Goal: Information Seeking & Learning: Learn about a topic

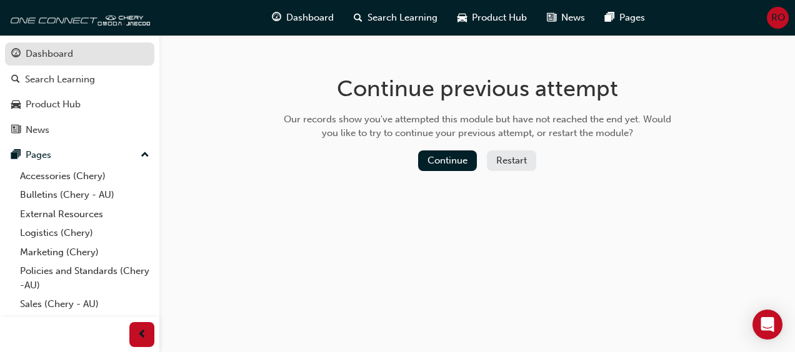
click at [42, 56] on div "Dashboard" at bounding box center [49, 54] width 47 height 14
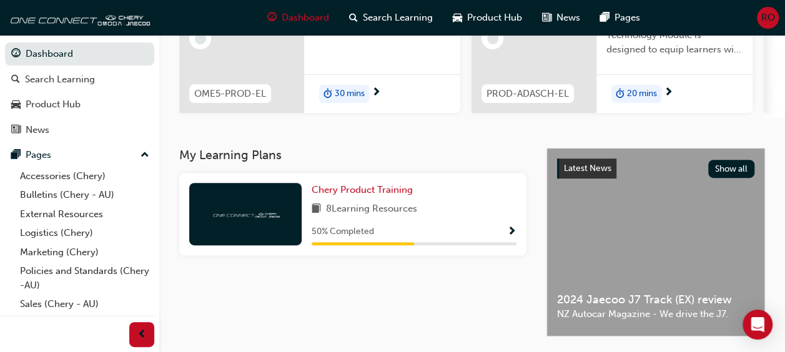
scroll to position [171, 0]
click at [512, 236] on span "Show Progress" at bounding box center [511, 231] width 9 height 11
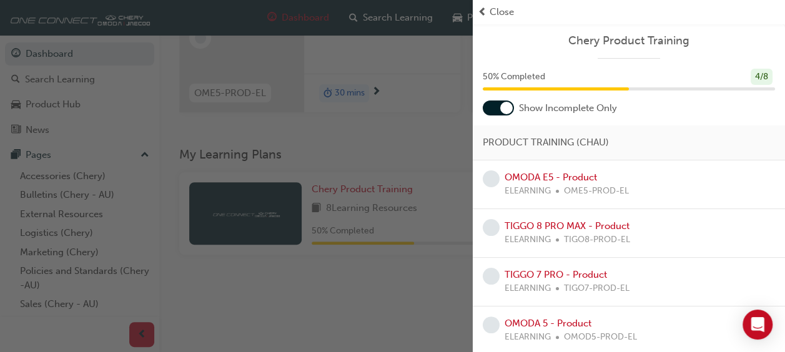
scroll to position [1, 0]
click at [431, 177] on div "button" at bounding box center [236, 176] width 473 height 352
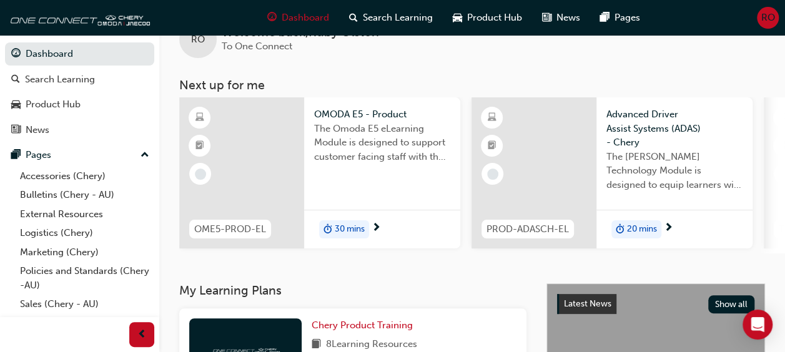
scroll to position [28, 0]
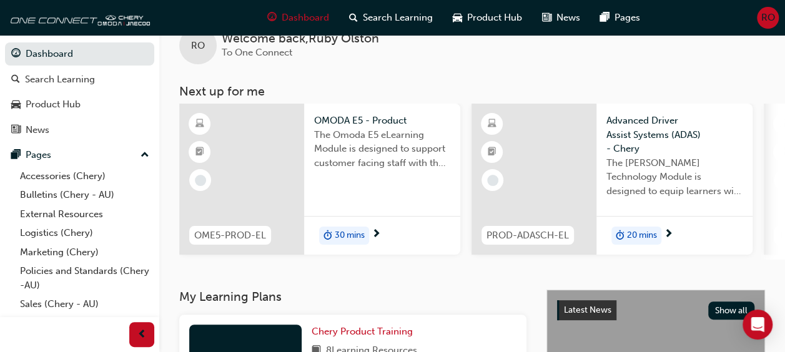
click at [377, 231] on span "next-icon" at bounding box center [376, 234] width 9 height 11
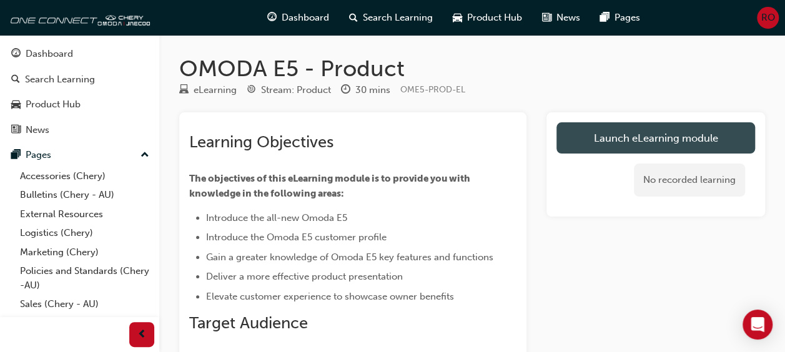
click at [617, 139] on link "Launch eLearning module" at bounding box center [656, 137] width 199 height 31
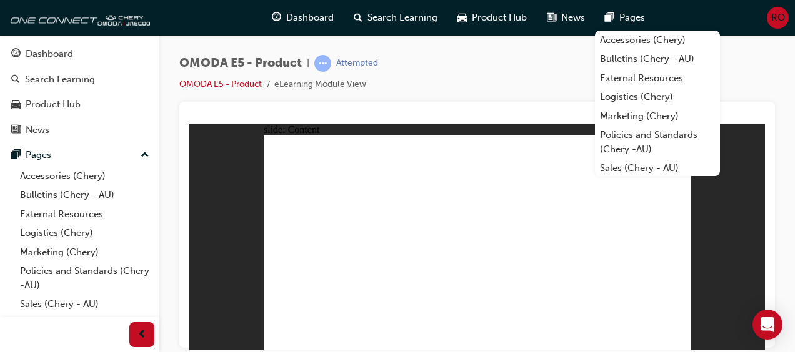
click at [697, 259] on div "slide: Content Rectangle 1 close.png close.png Rectangle 1 close.png close.png …" at bounding box center [476, 237] width 575 height 226
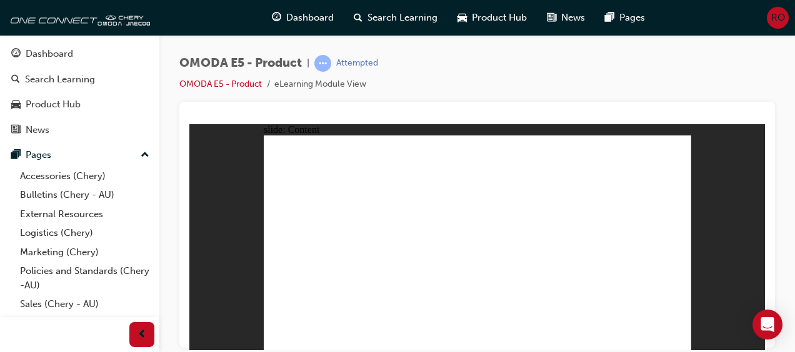
drag, startPoint x: 394, startPoint y: 246, endPoint x: 429, endPoint y: 241, distance: 36.0
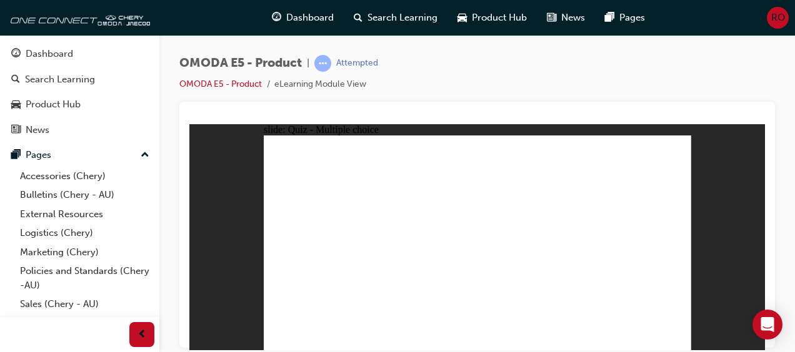
radio input "true"
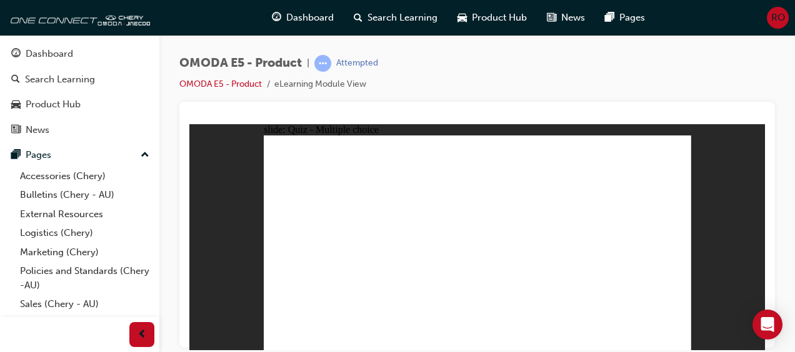
radio input "true"
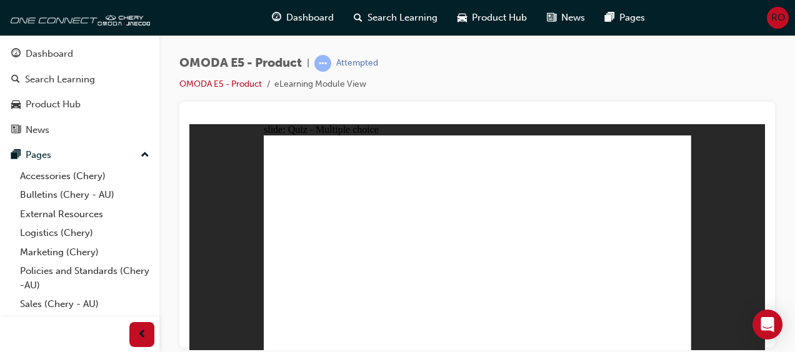
radio input "true"
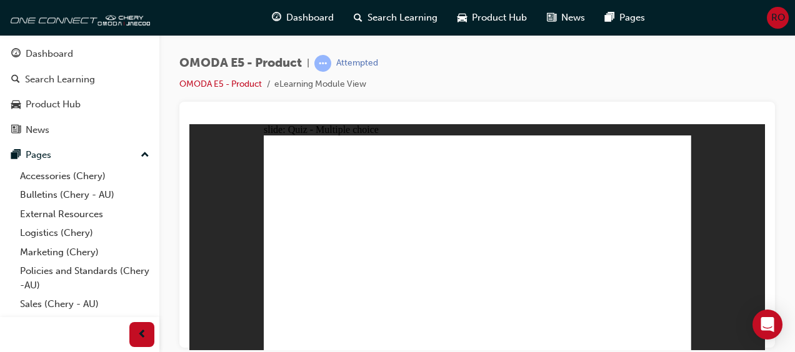
radio input "true"
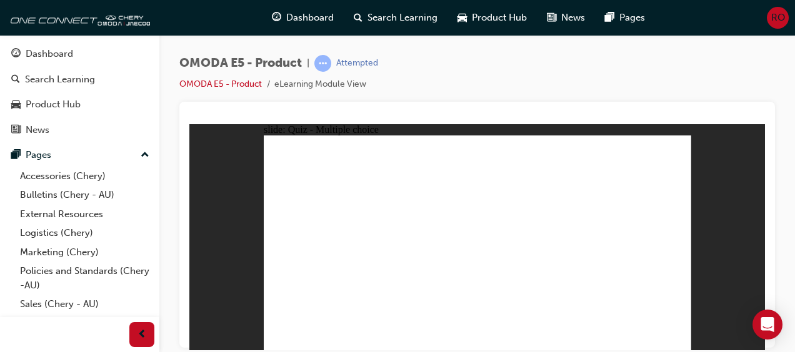
radio input "true"
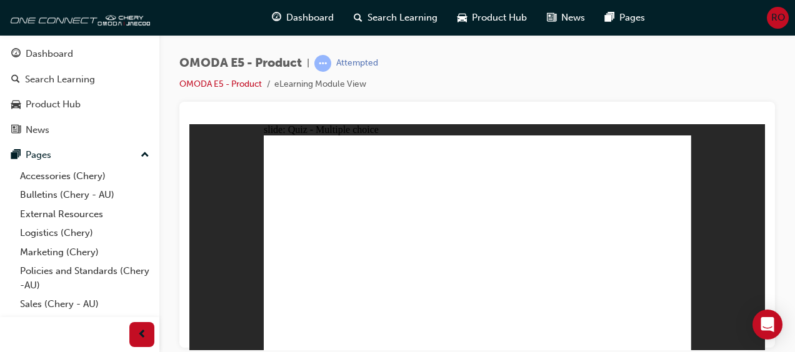
radio input "true"
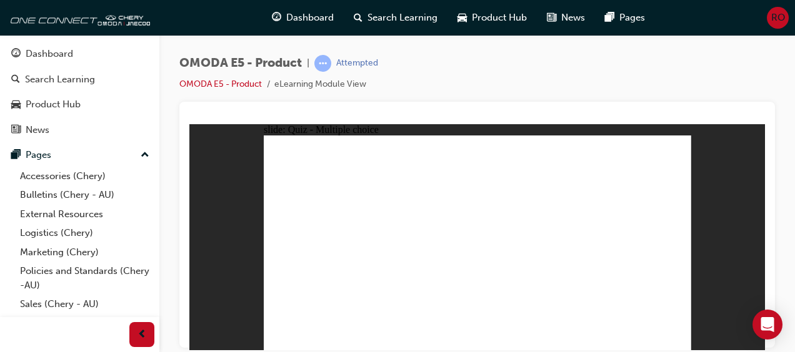
radio input "true"
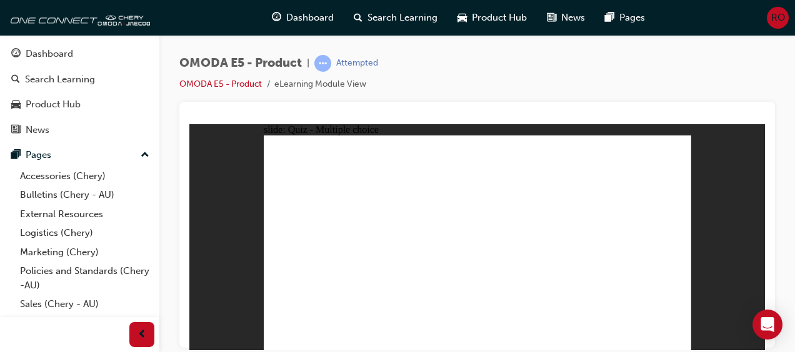
radio input "true"
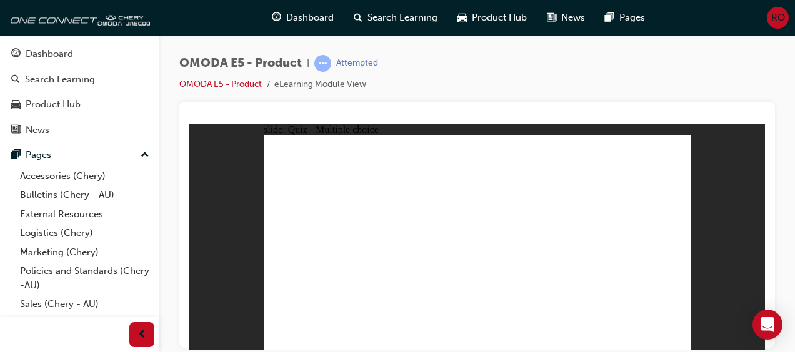
radio input "false"
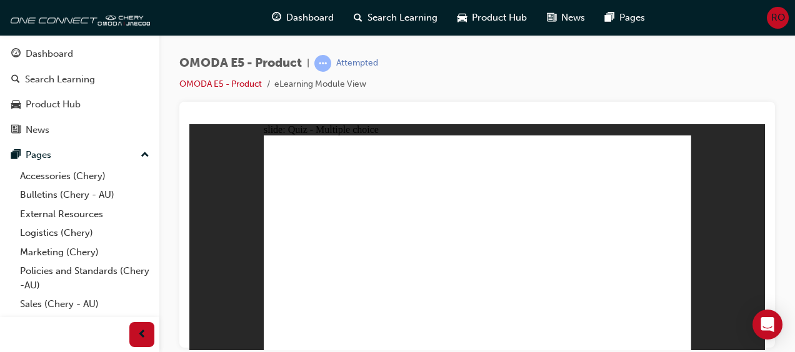
radio input "true"
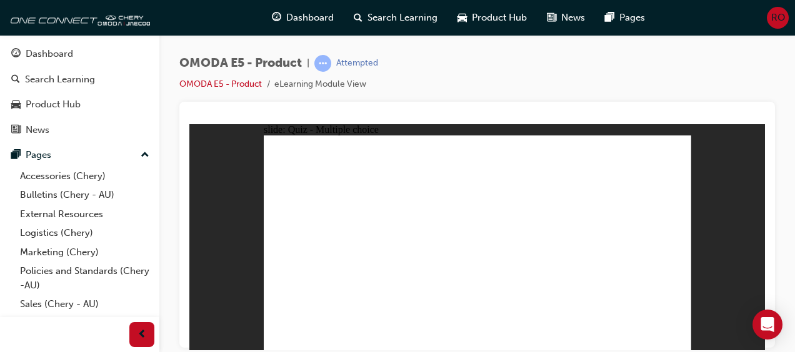
radio input "true"
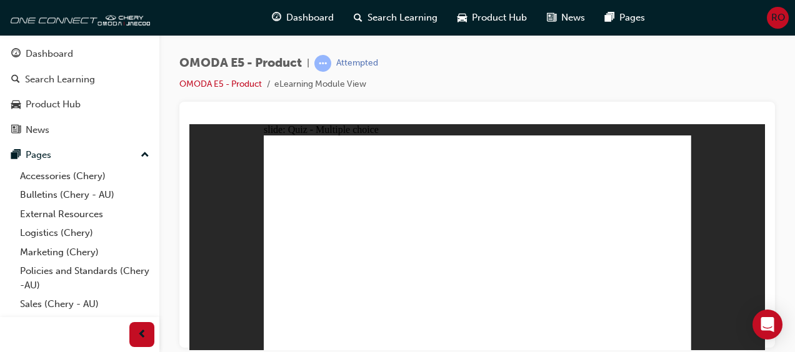
radio input "true"
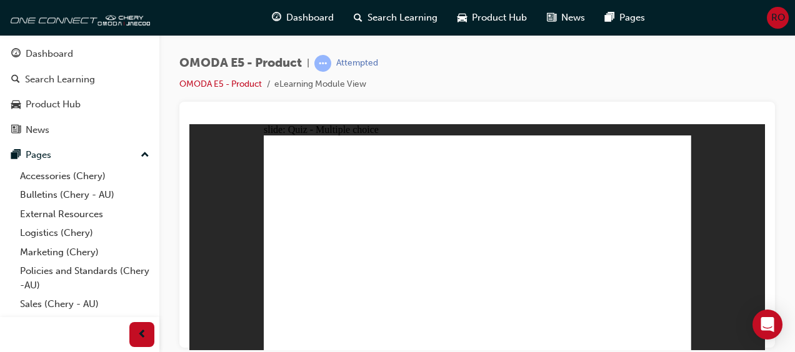
radio input "true"
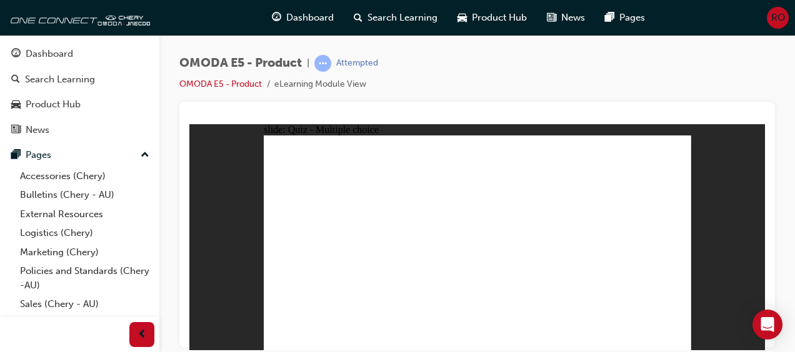
radio input "true"
drag, startPoint x: 475, startPoint y: 279, endPoint x: 347, endPoint y: 227, distance: 138.4
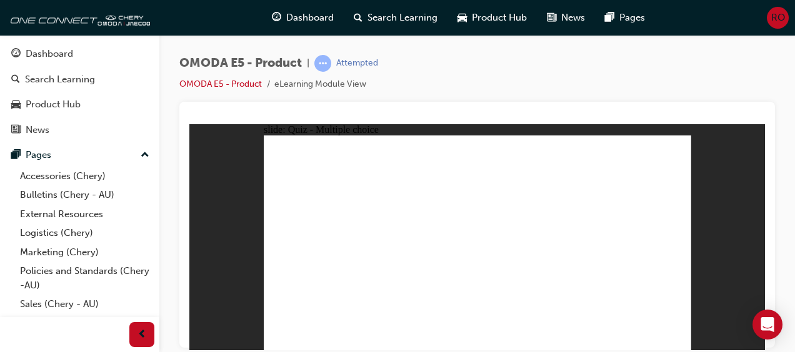
radio input "true"
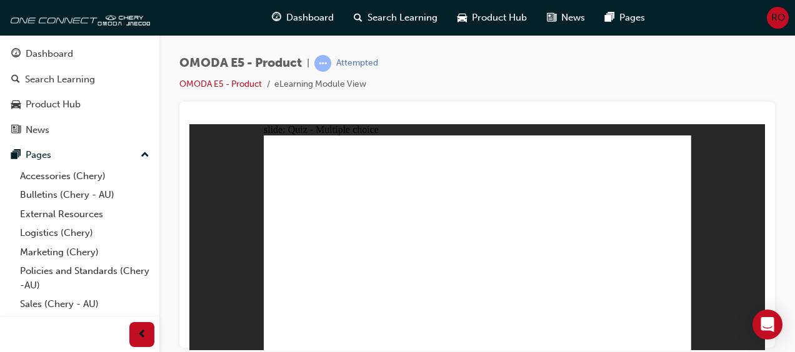
radio input "true"
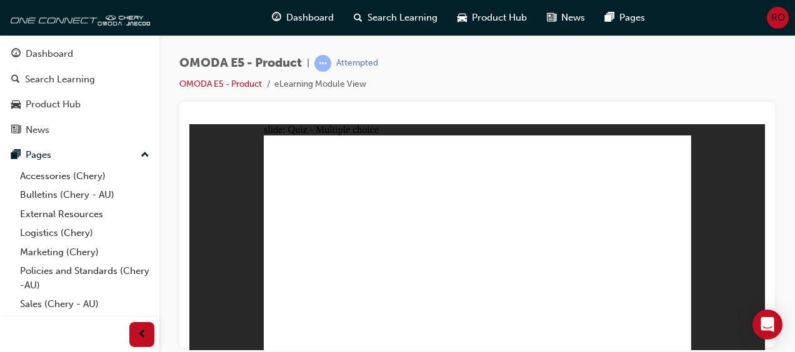
radio input "true"
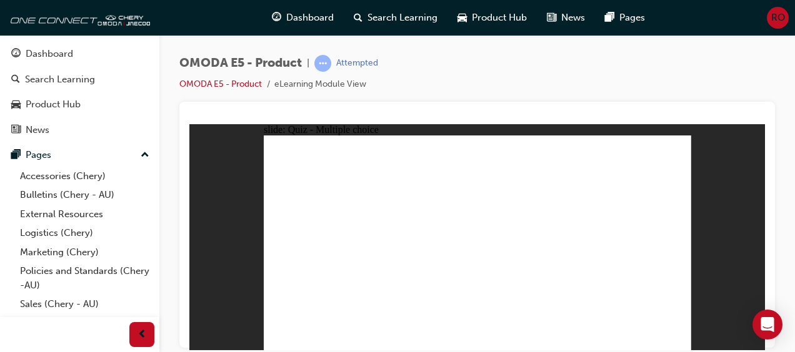
radio input "false"
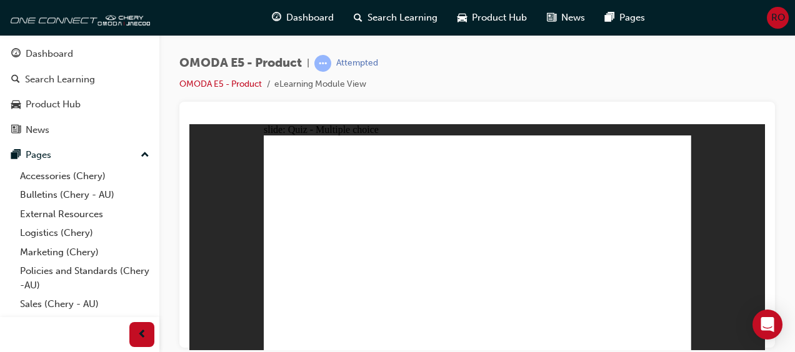
radio input "true"
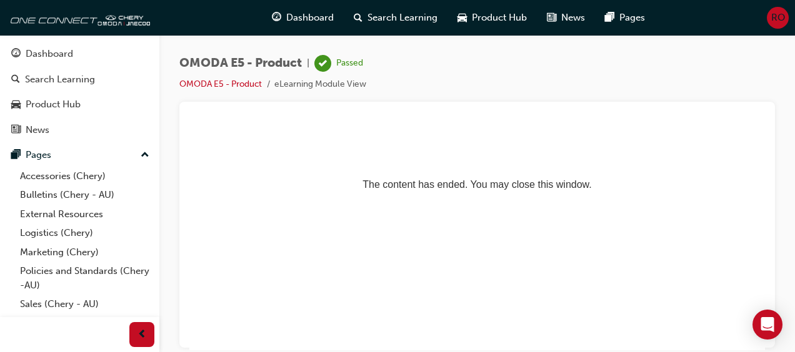
click at [62, 65] on button "Dashboard Search Learning Product Hub News Pages" at bounding box center [79, 92] width 149 height 104
click at [77, 52] on div "Dashboard" at bounding box center [79, 54] width 137 height 16
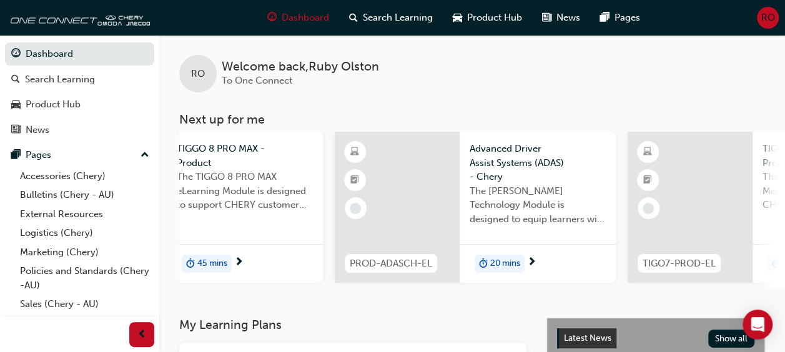
scroll to position [0, 162]
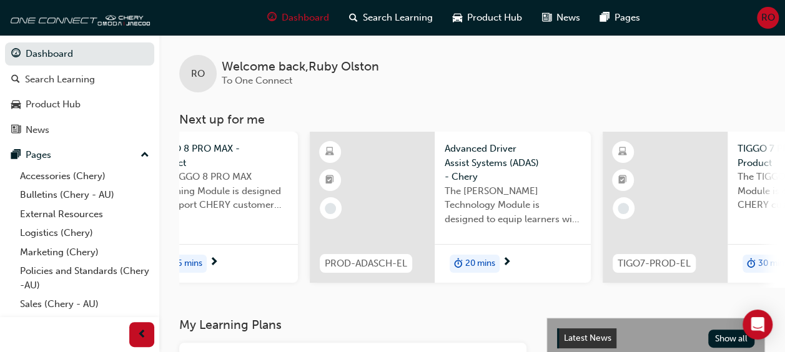
click at [507, 261] on span "next-icon" at bounding box center [506, 262] width 9 height 11
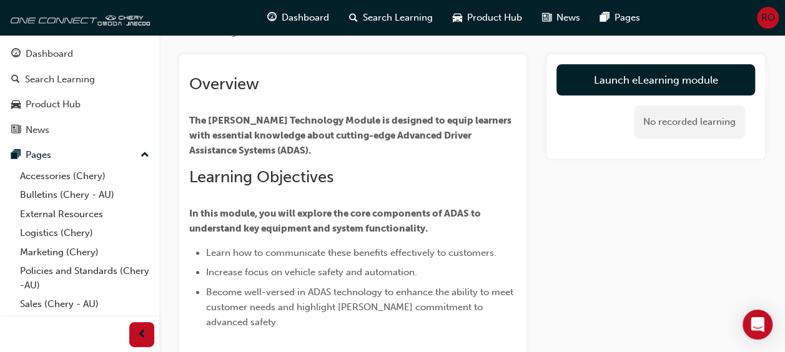
scroll to position [59, 0]
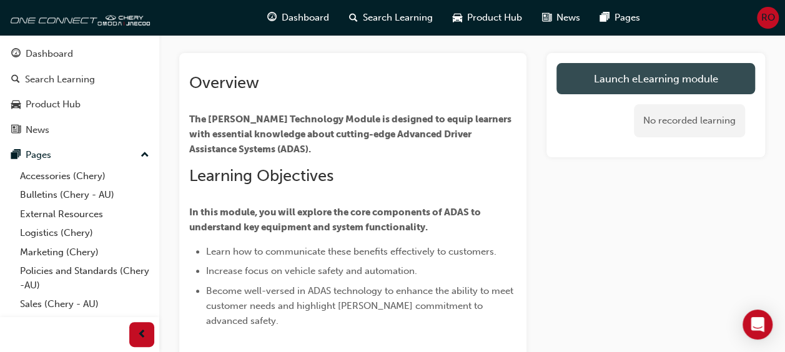
click at [648, 79] on link "Launch eLearning module" at bounding box center [656, 78] width 199 height 31
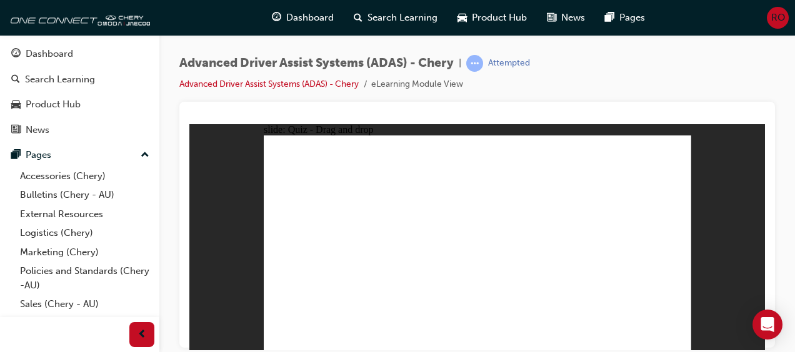
drag, startPoint x: 450, startPoint y: 304, endPoint x: 479, endPoint y: 199, distance: 109.4
drag, startPoint x: 390, startPoint y: 303, endPoint x: 485, endPoint y: 186, distance: 150.6
drag, startPoint x: 305, startPoint y: 309, endPoint x: 609, endPoint y: 177, distance: 331.2
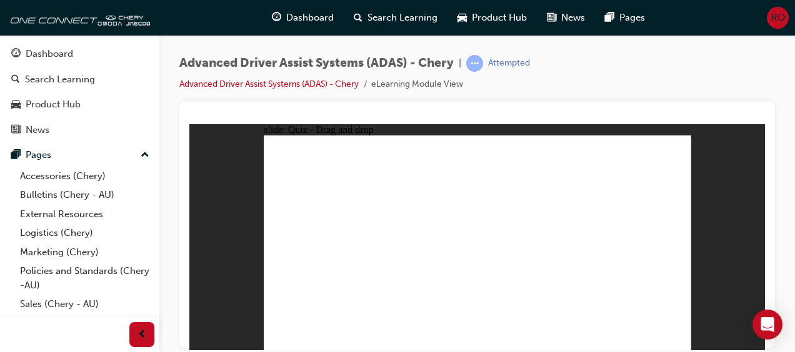
drag, startPoint x: 526, startPoint y: 299, endPoint x: 612, endPoint y: 170, distance: 155.4
drag, startPoint x: 590, startPoint y: 308, endPoint x: 590, endPoint y: 186, distance: 122.4
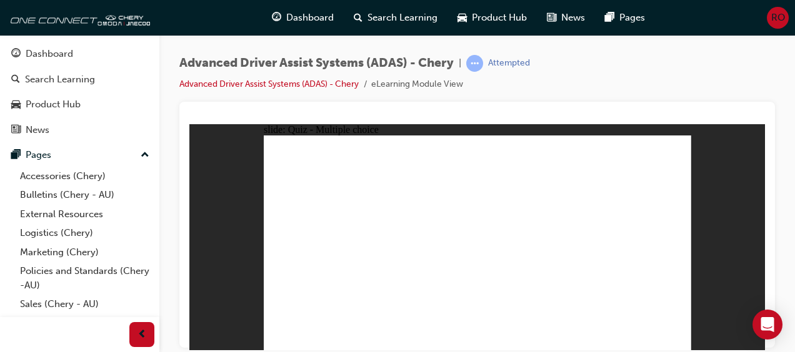
checkbox input "true"
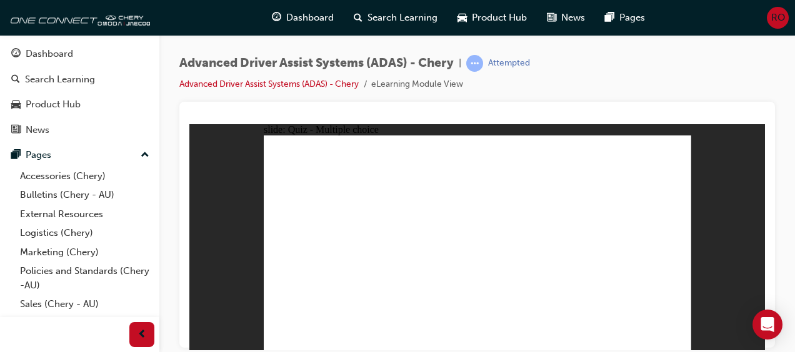
checkbox input "true"
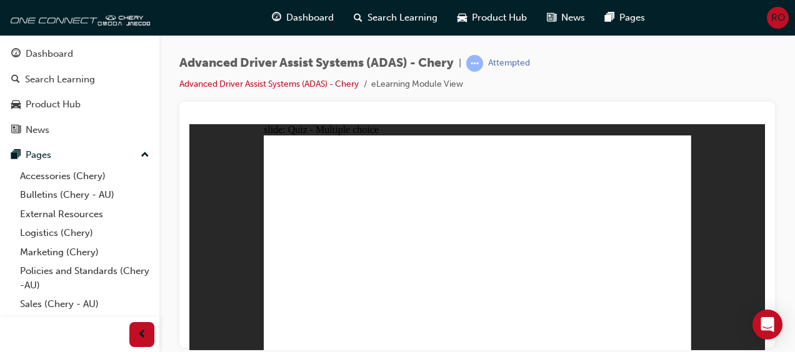
drag, startPoint x: 571, startPoint y: 154, endPoint x: 395, endPoint y: 287, distance: 220.3
drag, startPoint x: 488, startPoint y: 157, endPoint x: 365, endPoint y: 253, distance: 155.7
drag, startPoint x: 489, startPoint y: 154, endPoint x: 370, endPoint y: 290, distance: 181.1
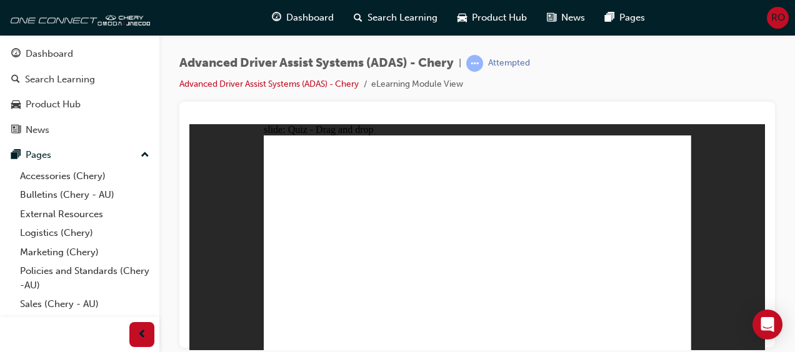
drag, startPoint x: 345, startPoint y: 267, endPoint x: 537, endPoint y: 285, distance: 192.0
drag, startPoint x: 530, startPoint y: 155, endPoint x: 392, endPoint y: 287, distance: 190.9
drag, startPoint x: 616, startPoint y: 172, endPoint x: 532, endPoint y: 287, distance: 142.7
drag, startPoint x: 572, startPoint y: 172, endPoint x: 405, endPoint y: 285, distance: 202.4
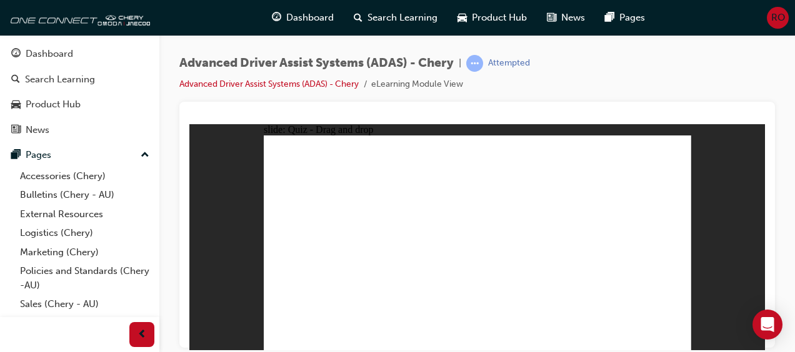
drag, startPoint x: 491, startPoint y: 172, endPoint x: 577, endPoint y: 281, distance: 138.7
drag, startPoint x: 617, startPoint y: 153, endPoint x: 412, endPoint y: 279, distance: 240.3
drag, startPoint x: 530, startPoint y: 174, endPoint x: 419, endPoint y: 282, distance: 154.6
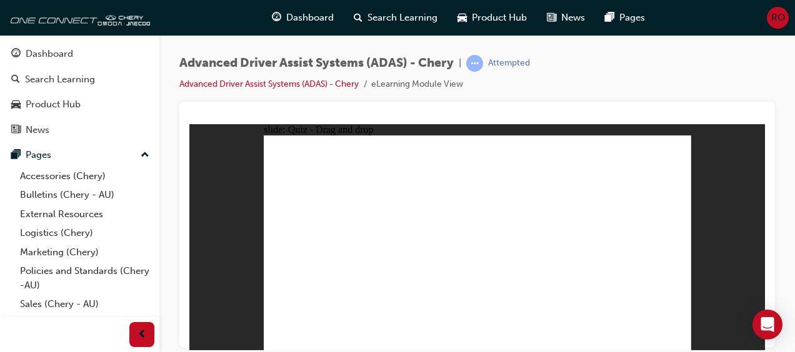
drag, startPoint x: 457, startPoint y: 308, endPoint x: 480, endPoint y: 196, distance: 114.8
drag, startPoint x: 378, startPoint y: 310, endPoint x: 491, endPoint y: 187, distance: 167.6
drag, startPoint x: 522, startPoint y: 297, endPoint x: 576, endPoint y: 209, distance: 103.2
drag, startPoint x: 584, startPoint y: 305, endPoint x: 633, endPoint y: 167, distance: 146.6
drag, startPoint x: 307, startPoint y: 305, endPoint x: 610, endPoint y: 186, distance: 325.8
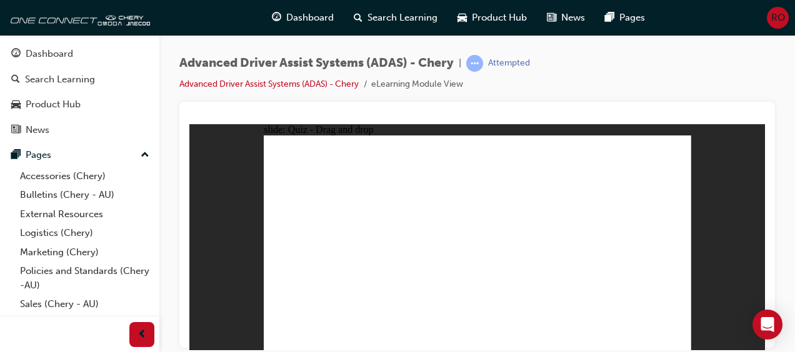
checkbox input "true"
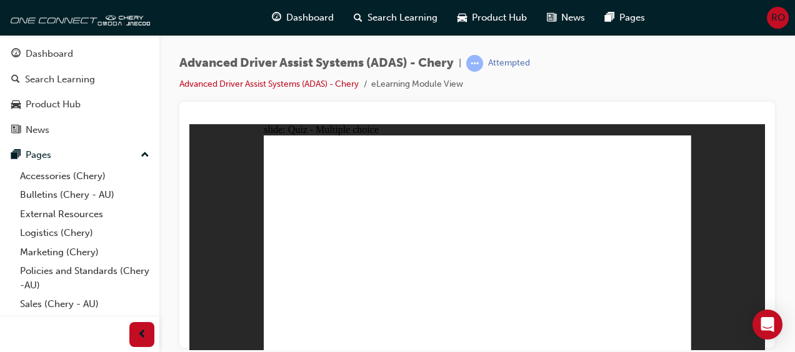
checkbox input "true"
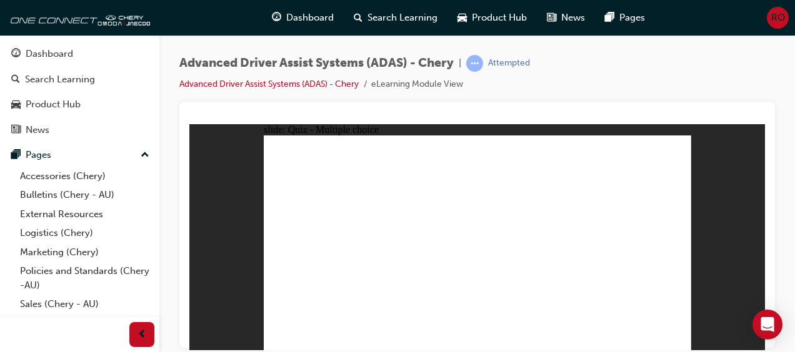
checkbox input "true"
drag, startPoint x: 623, startPoint y: 171, endPoint x: 545, endPoint y: 290, distance: 142.9
drag, startPoint x: 482, startPoint y: 171, endPoint x: 527, endPoint y: 263, distance: 102.5
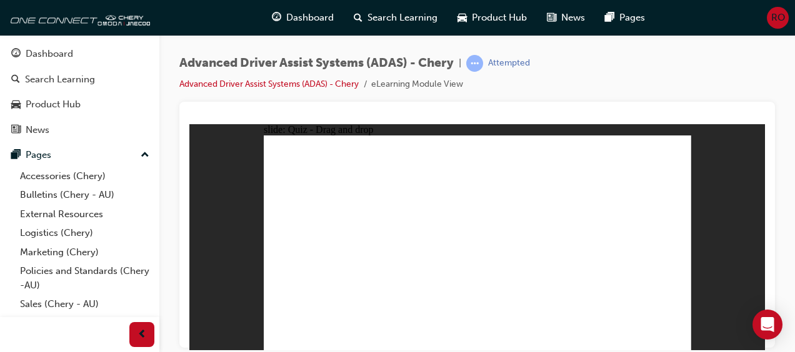
drag, startPoint x: 485, startPoint y: 153, endPoint x: 572, endPoint y: 297, distance: 167.9
drag, startPoint x: 522, startPoint y: 148, endPoint x: 478, endPoint y: 273, distance: 132.4
drag, startPoint x: 571, startPoint y: 152, endPoint x: 346, endPoint y: 285, distance: 261.3
drag, startPoint x: 621, startPoint y: 154, endPoint x: 356, endPoint y: 292, distance: 298.7
drag, startPoint x: 532, startPoint y: 169, endPoint x: 397, endPoint y: 290, distance: 181.4
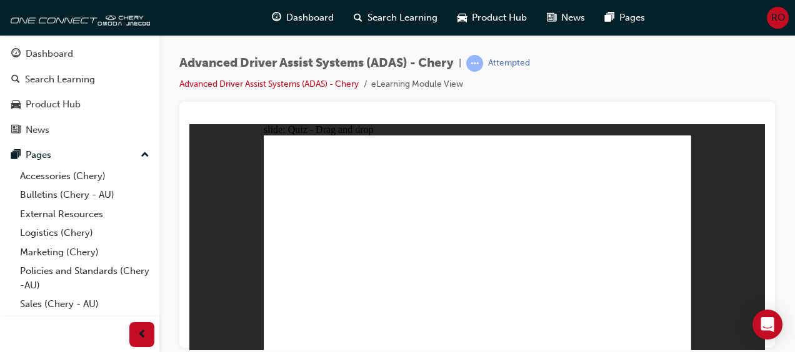
drag, startPoint x: 580, startPoint y: 172, endPoint x: 421, endPoint y: 268, distance: 185.6
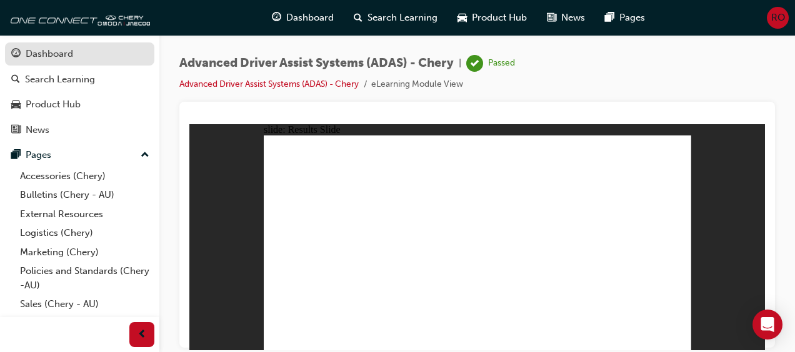
click at [90, 51] on div "Dashboard" at bounding box center [79, 54] width 137 height 16
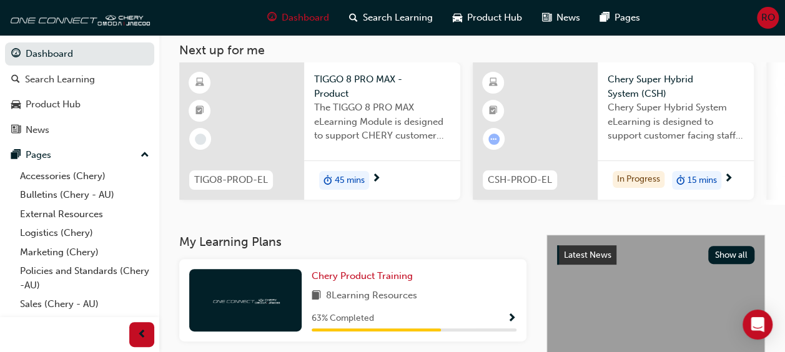
scroll to position [69, 0]
drag, startPoint x: 449, startPoint y: 280, endPoint x: 372, endPoint y: 237, distance: 87.8
click at [372, 236] on div "RO Welcome back , Ruby Olston To One Connect Next up for me TIGO8-PROD-EL TIGGO…" at bounding box center [472, 100] width 626 height 269
click at [512, 317] on span "Show Progress" at bounding box center [511, 319] width 9 height 11
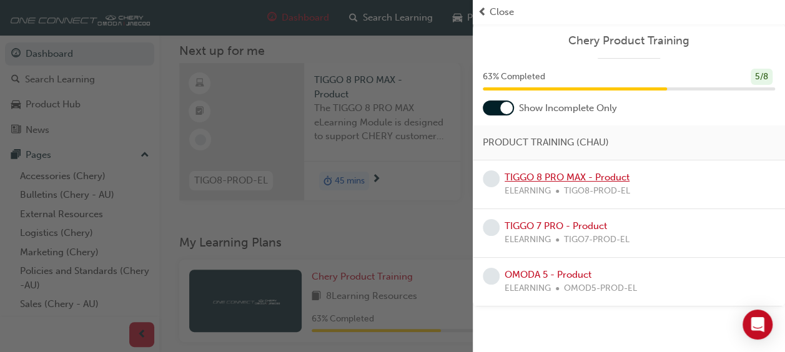
click at [615, 176] on link "TIGGO 8 PRO MAX - Product" at bounding box center [567, 177] width 125 height 11
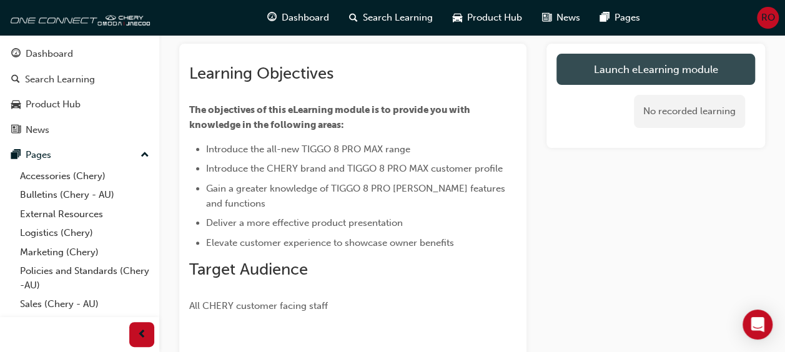
click at [575, 71] on link "Launch eLearning module" at bounding box center [656, 69] width 199 height 31
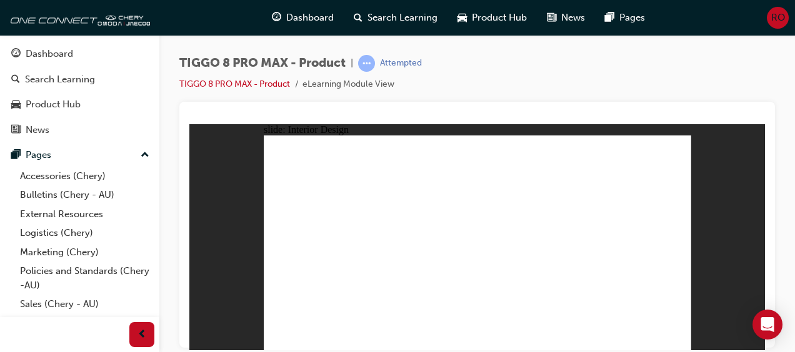
click at [260, 284] on div "slide: Interior Design Rectangle 2 Rectangle 3 SPACIOUS TRUNK • FLEXIBLE CARGO …" at bounding box center [476, 237] width 575 height 226
